Goal: Understand process/instructions: Learn how to perform a task or action

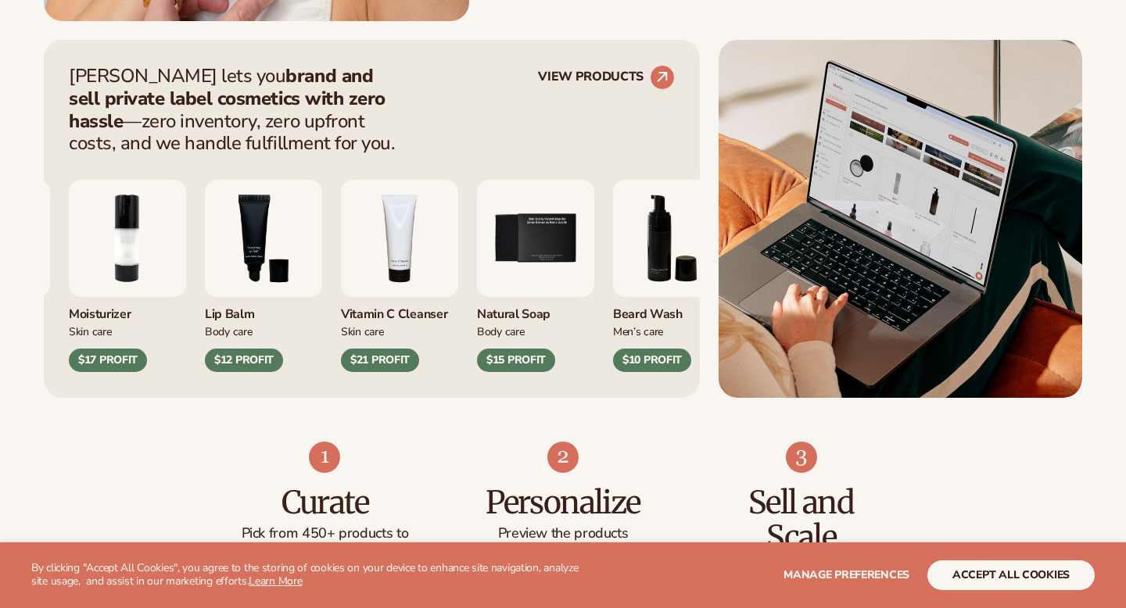
scroll to position [622, 0]
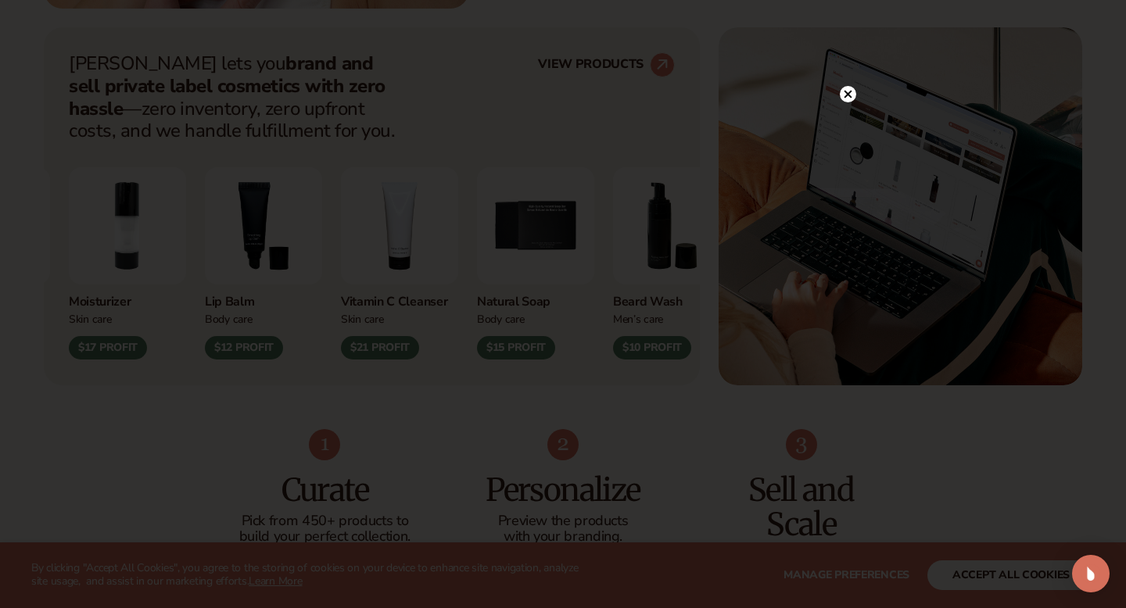
click at [847, 88] on circle at bounding box center [848, 94] width 16 height 16
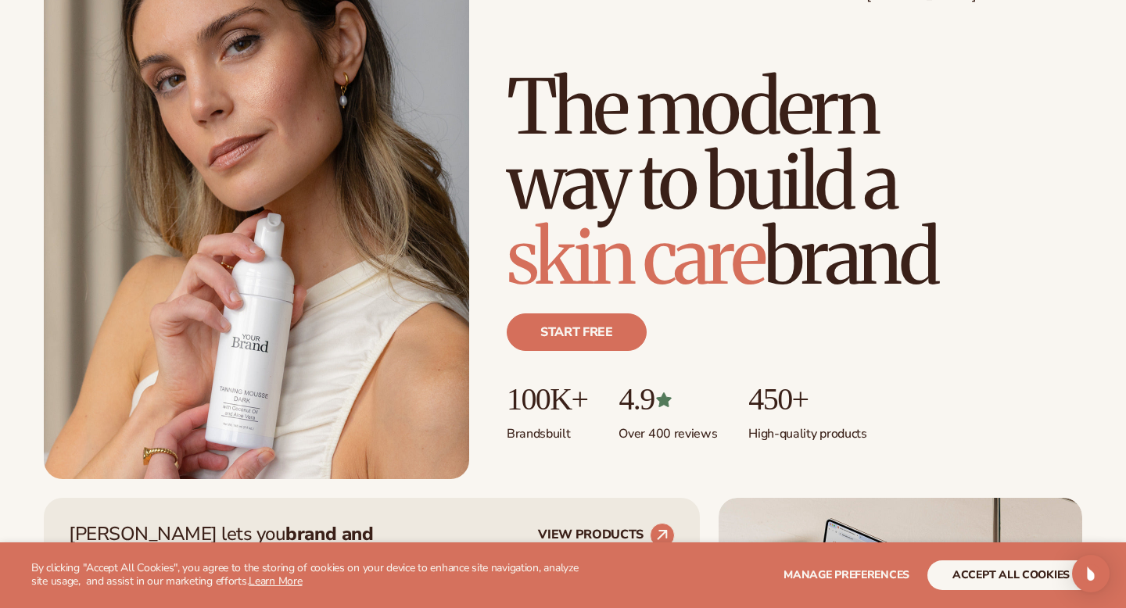
scroll to position [0, 0]
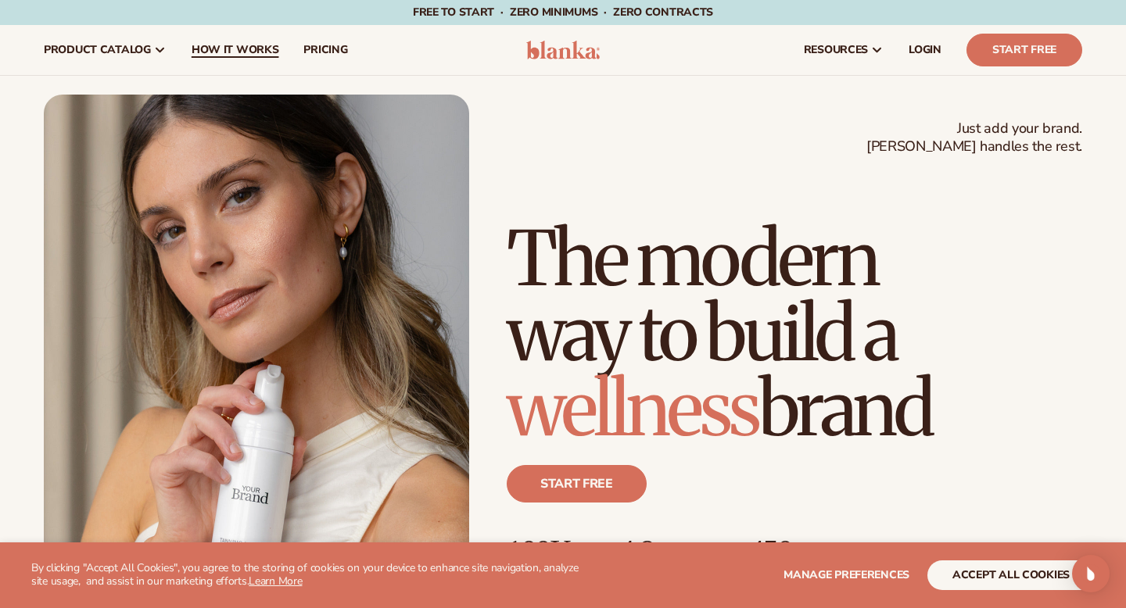
click at [217, 45] on span "How It Works" at bounding box center [236, 50] width 88 height 13
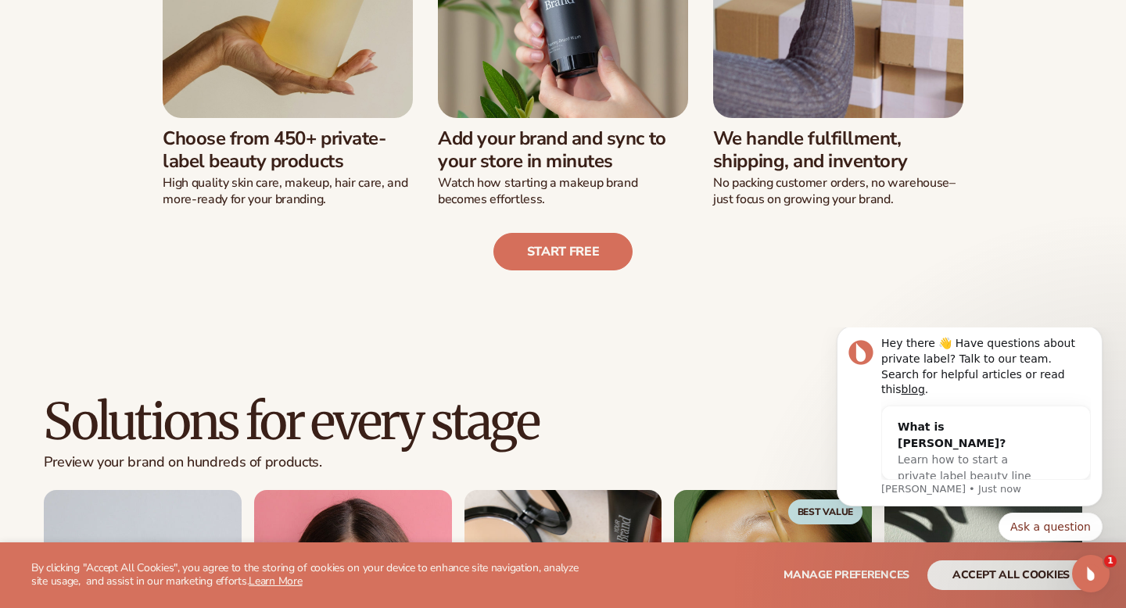
scroll to position [668, 0]
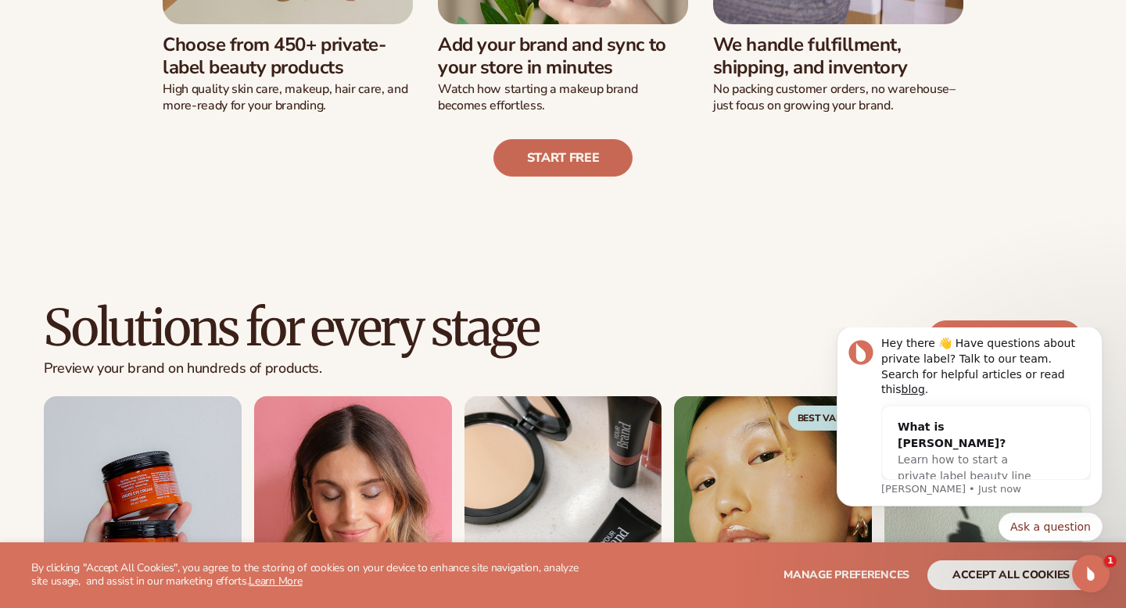
click at [591, 156] on link "Start free" at bounding box center [563, 158] width 140 height 38
